Goal: Transaction & Acquisition: Subscribe to service/newsletter

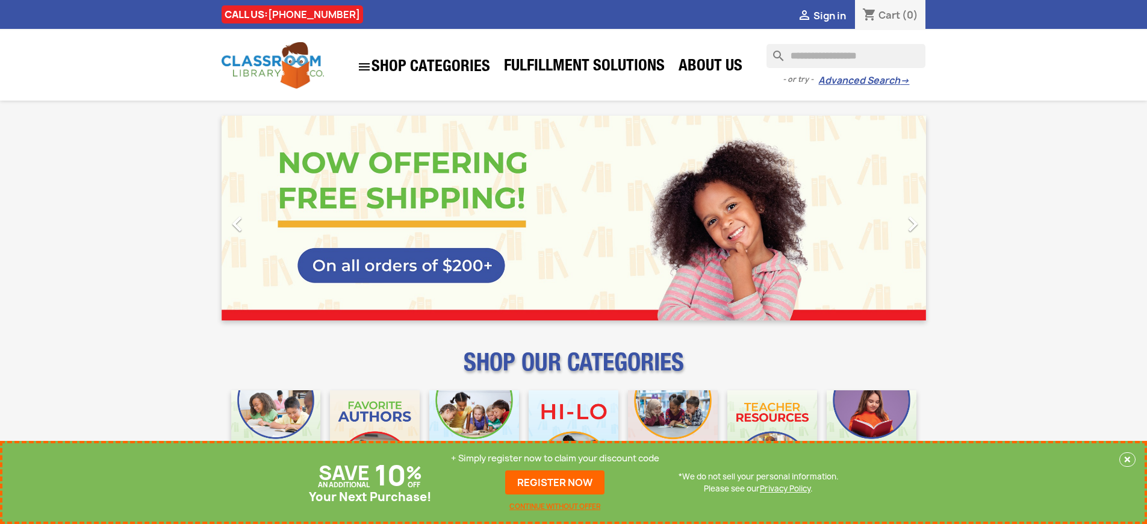
click at [555, 458] on p "+ Simply register now to claim your discount code" at bounding box center [555, 458] width 208 height 12
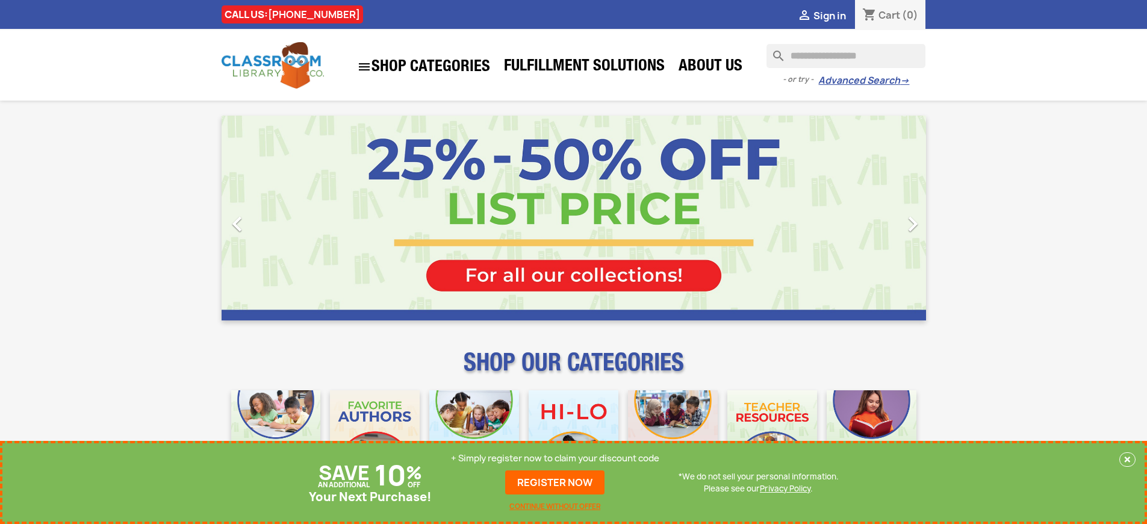
click at [555, 458] on p "+ Simply register now to claim your discount code" at bounding box center [555, 458] width 208 height 12
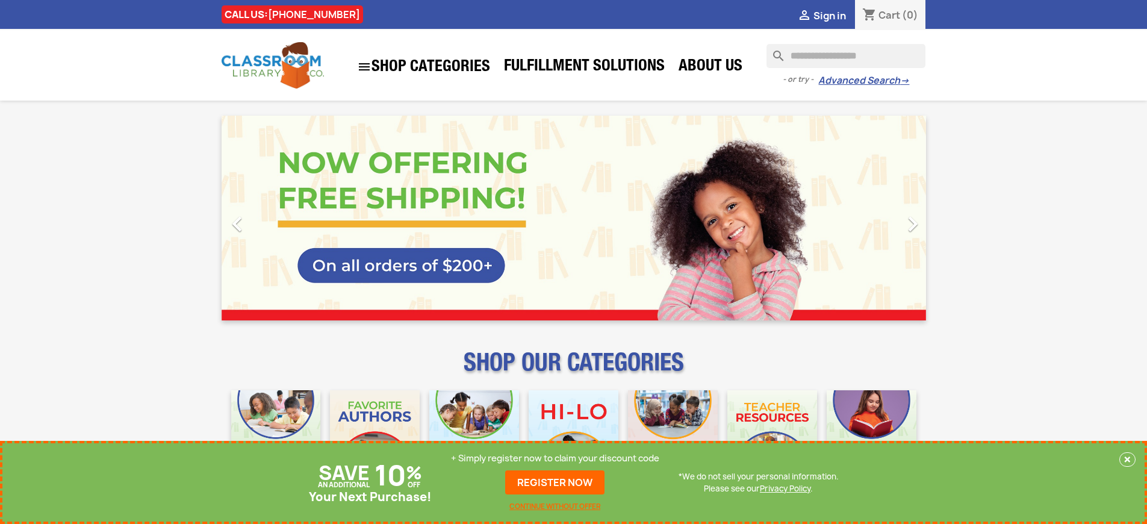
click at [555, 458] on p "+ Simply register now to claim your discount code" at bounding box center [555, 458] width 208 height 12
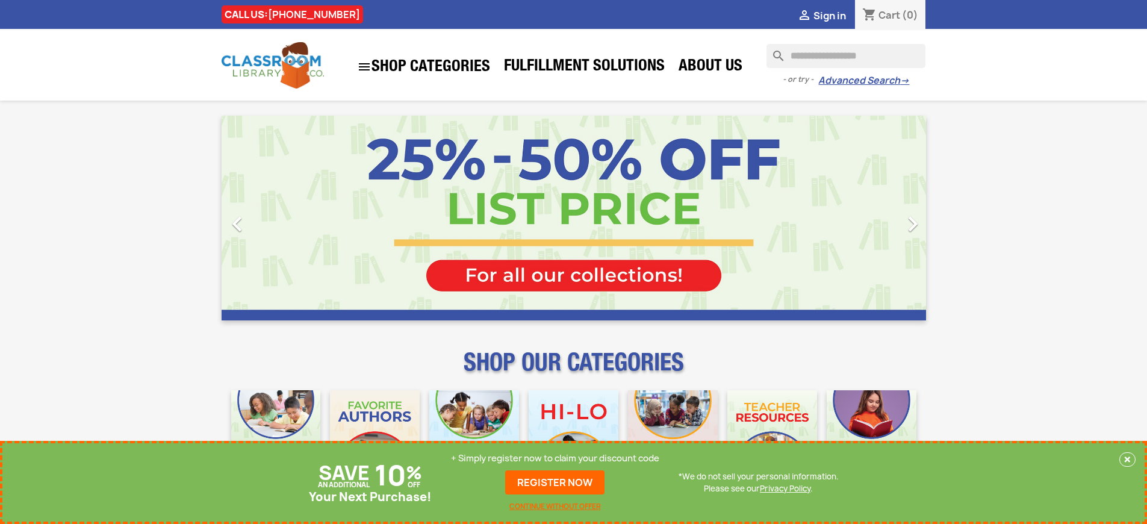
click at [555, 458] on p "+ Simply register now to claim your discount code" at bounding box center [555, 458] width 208 height 12
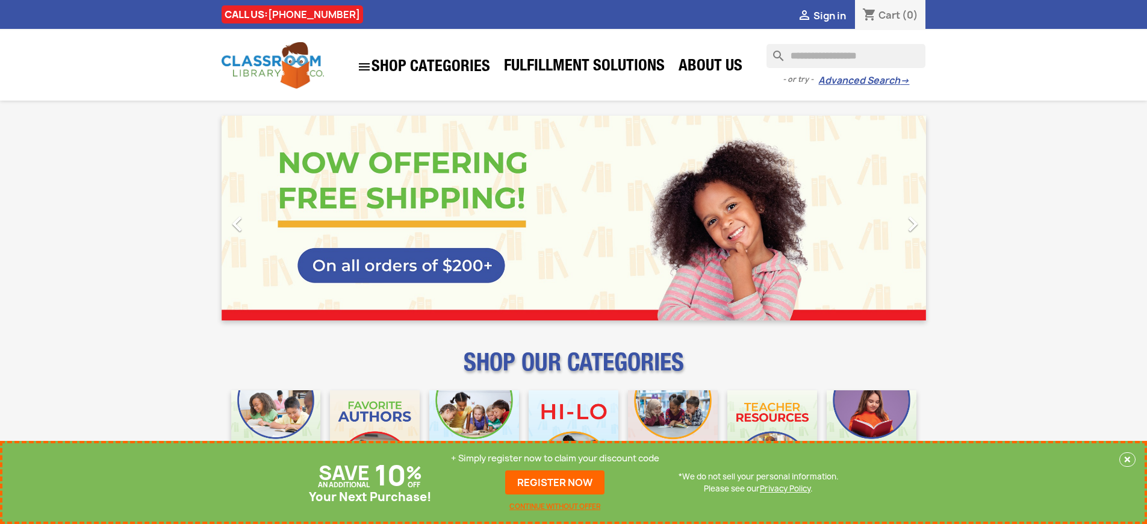
click at [555, 458] on p "+ Simply register now to claim your discount code" at bounding box center [555, 458] width 208 height 12
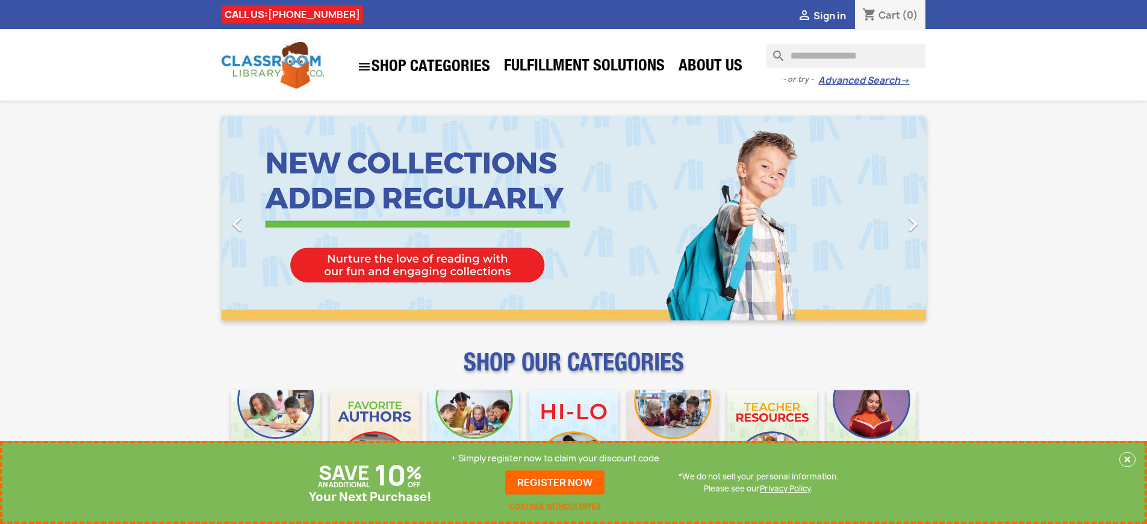
click at [555, 458] on p "+ Simply register now to claim your discount code" at bounding box center [555, 458] width 208 height 12
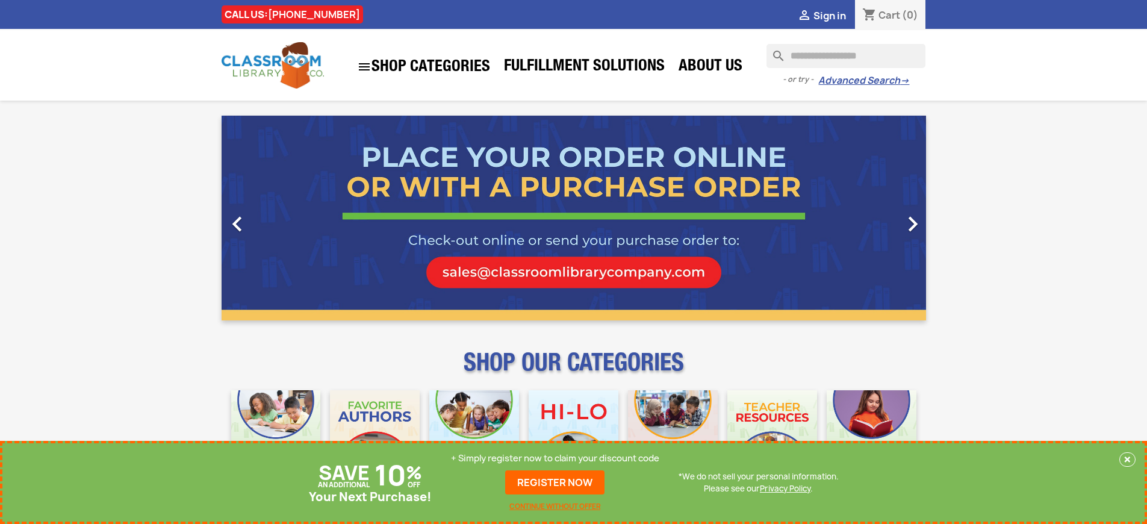
click at [555, 458] on p "+ Simply register now to claim your discount code" at bounding box center [555, 458] width 208 height 12
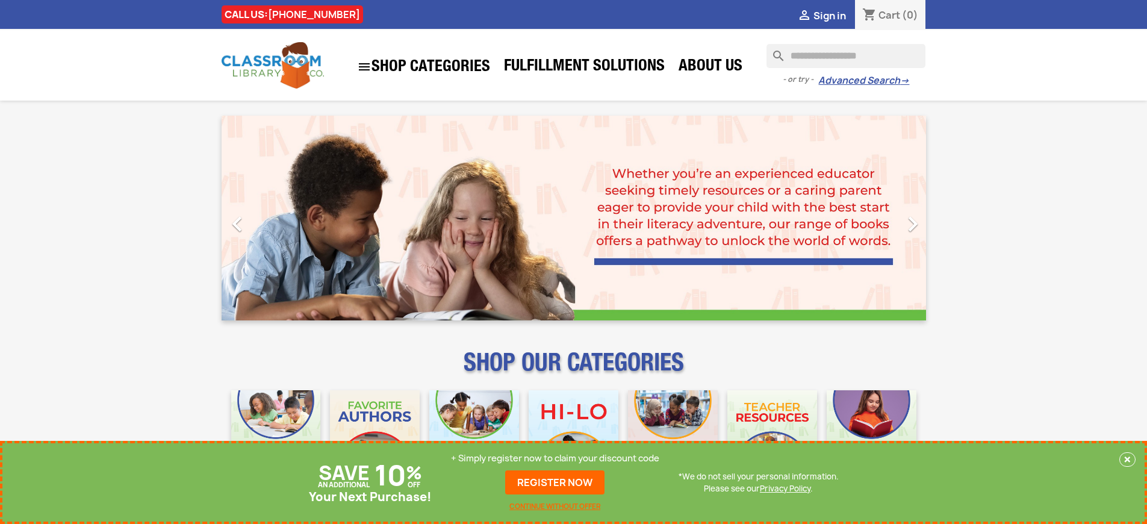
click at [555, 458] on p "+ Simply register now to claim your discount code" at bounding box center [555, 458] width 208 height 12
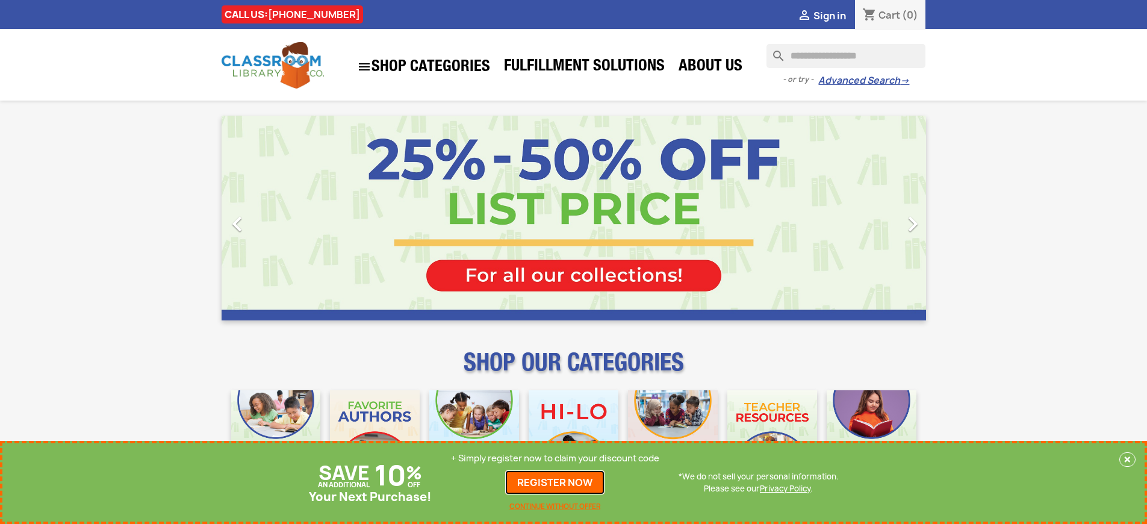
click at [555, 482] on link "REGISTER NOW" at bounding box center [554, 482] width 99 height 24
click at [555, 458] on p "+ Simply register now to claim your discount code" at bounding box center [555, 458] width 208 height 12
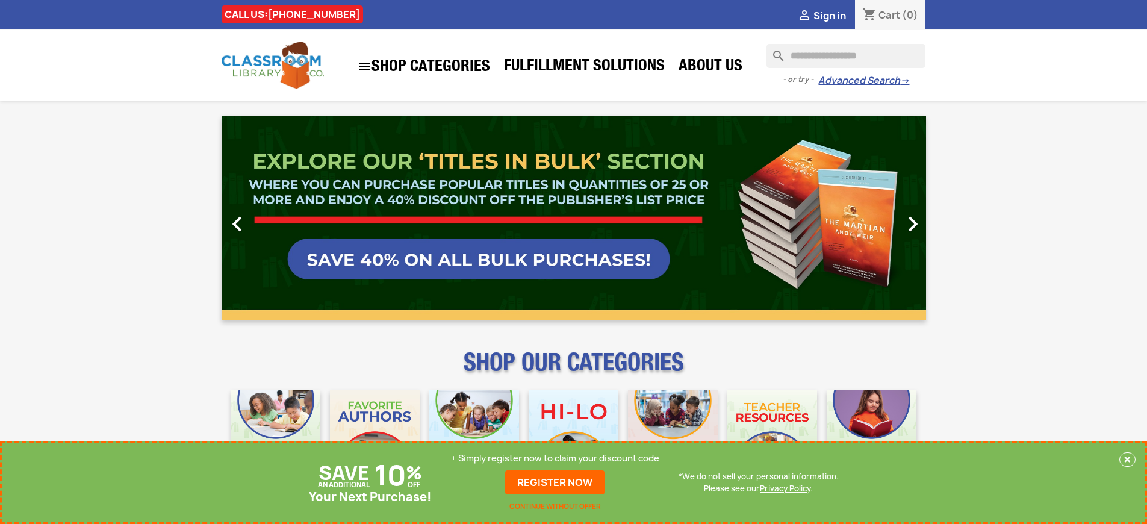
click at [555, 458] on p "+ Simply register now to claim your discount code" at bounding box center [555, 458] width 208 height 12
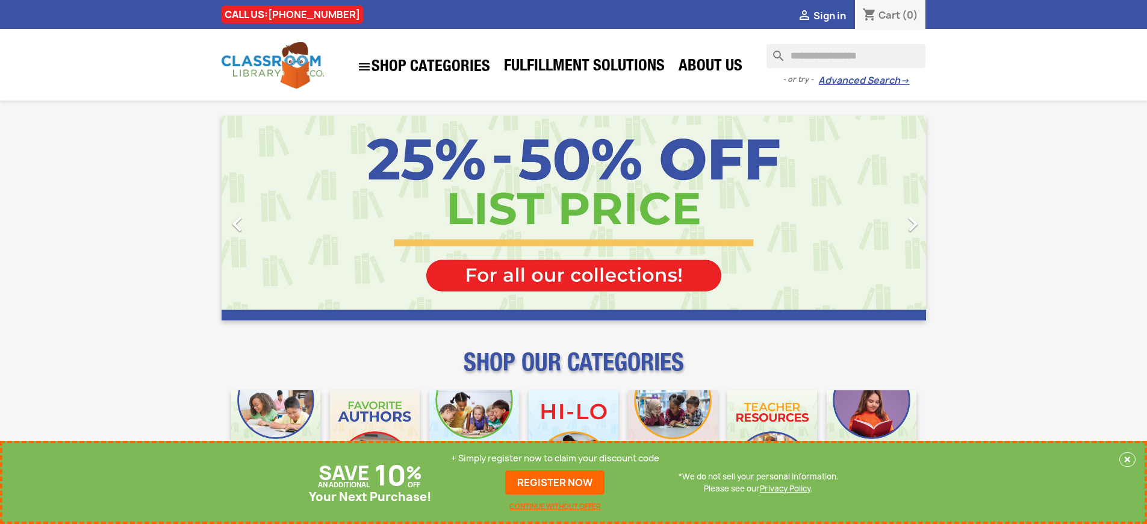
click at [555, 458] on p "+ Simply register now to claim your discount code" at bounding box center [555, 458] width 208 height 12
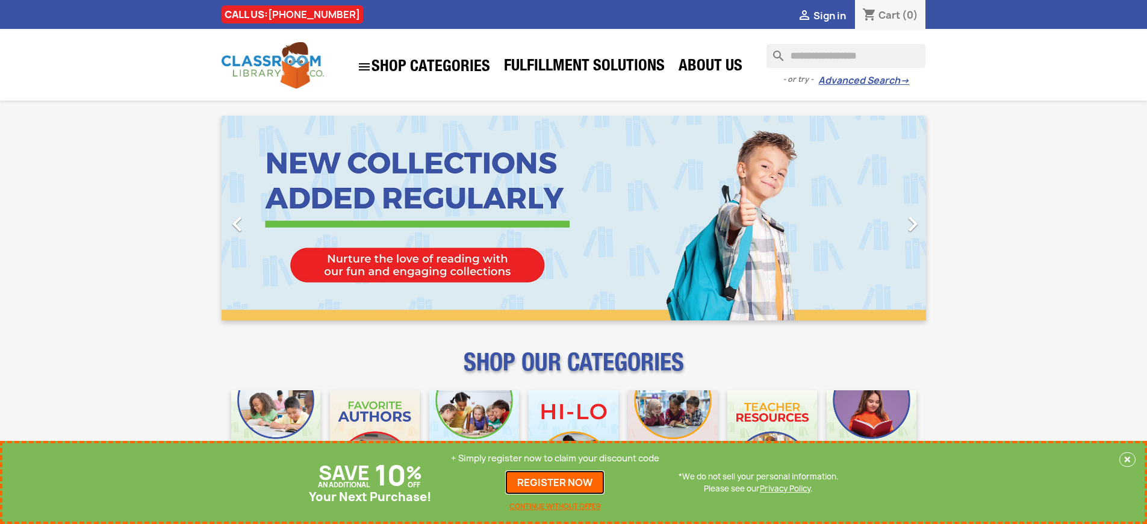
click at [555, 482] on link "REGISTER NOW" at bounding box center [554, 482] width 99 height 24
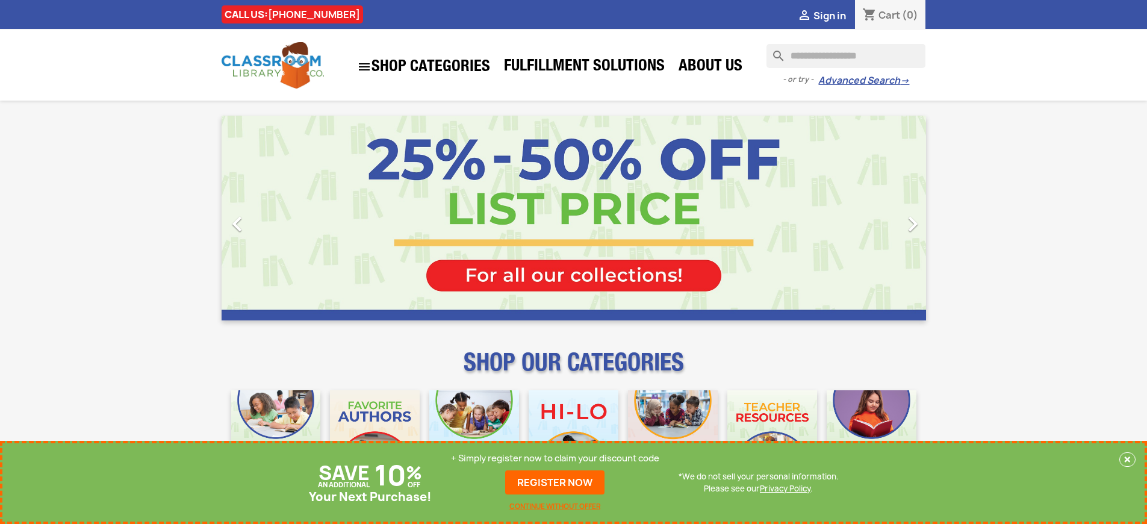
click at [555, 458] on p "+ Simply register now to claim your discount code" at bounding box center [555, 458] width 208 height 12
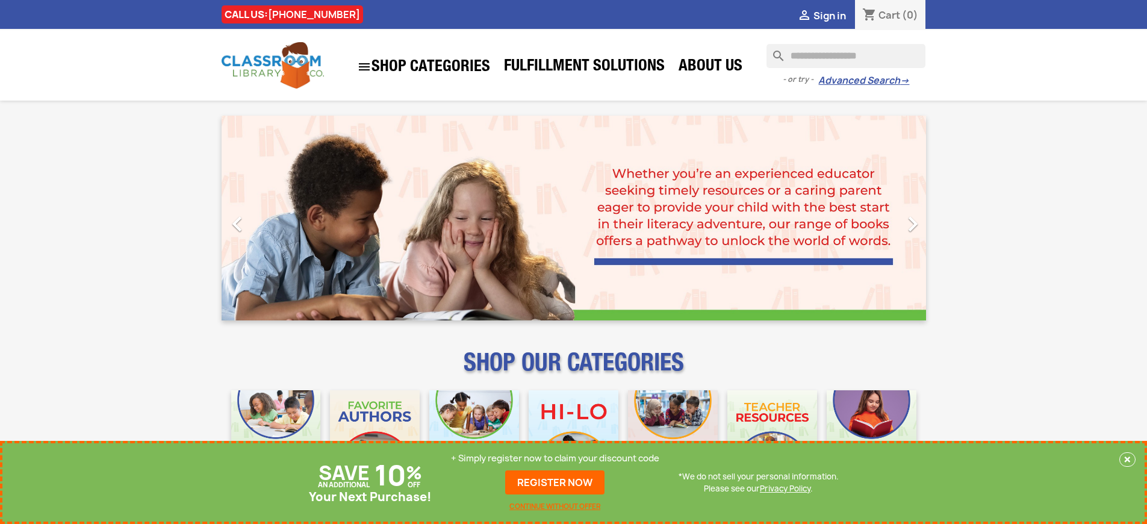
click at [555, 482] on link "REGISTER NOW" at bounding box center [554, 482] width 99 height 24
